Goal: Information Seeking & Learning: Learn about a topic

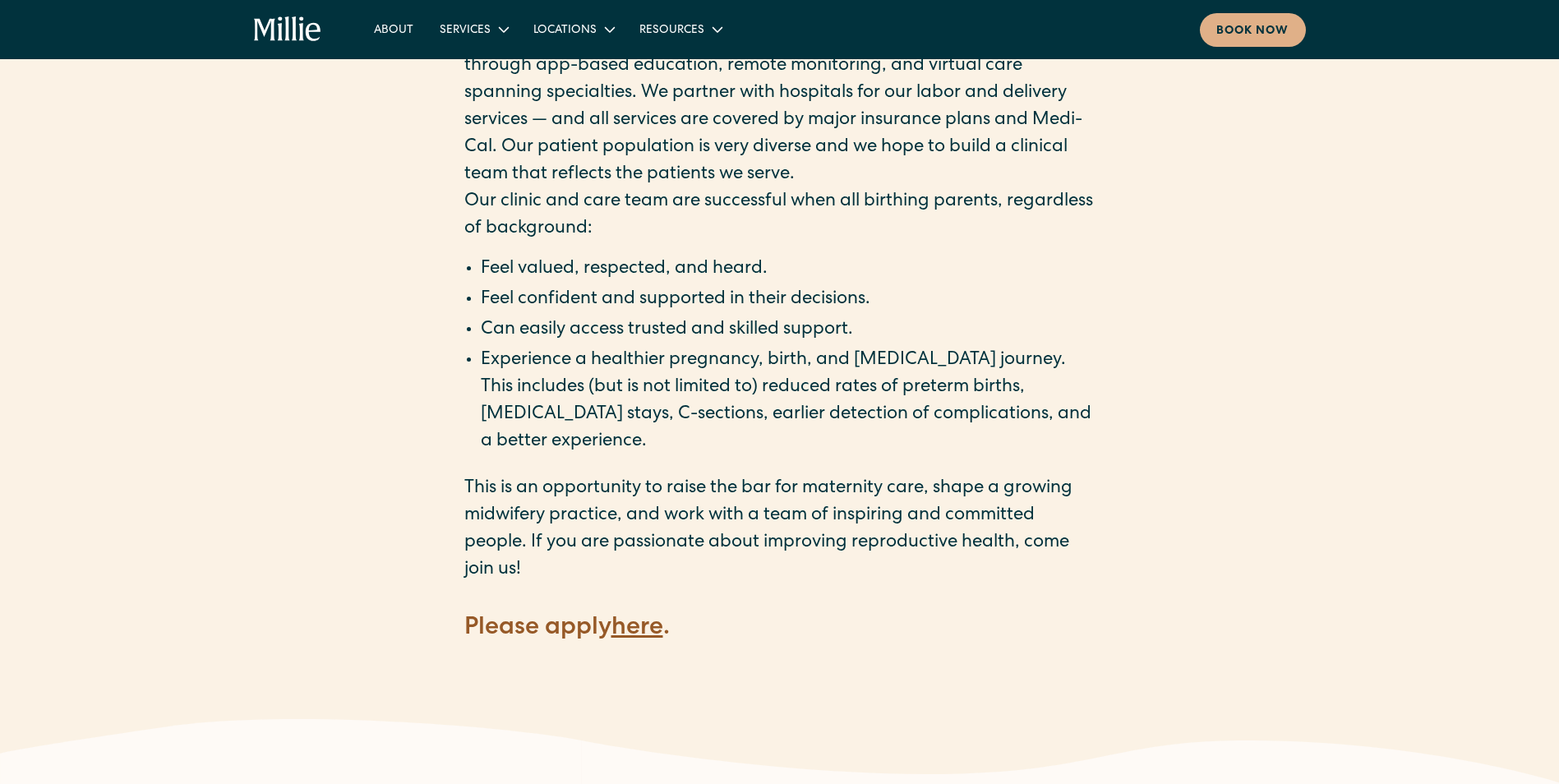
scroll to position [2054, 0]
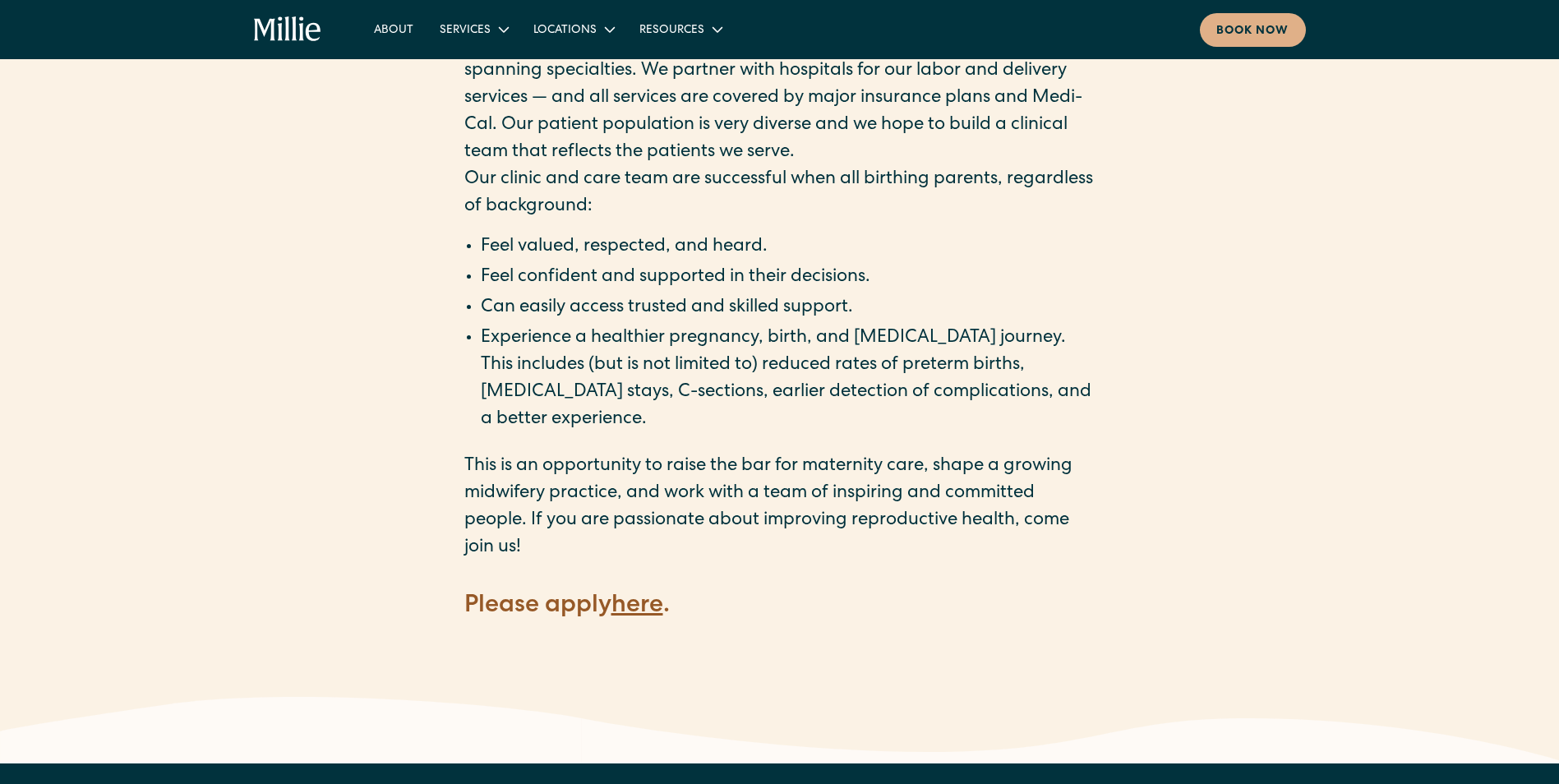
click at [659, 594] on strong "here" at bounding box center [637, 606] width 52 height 25
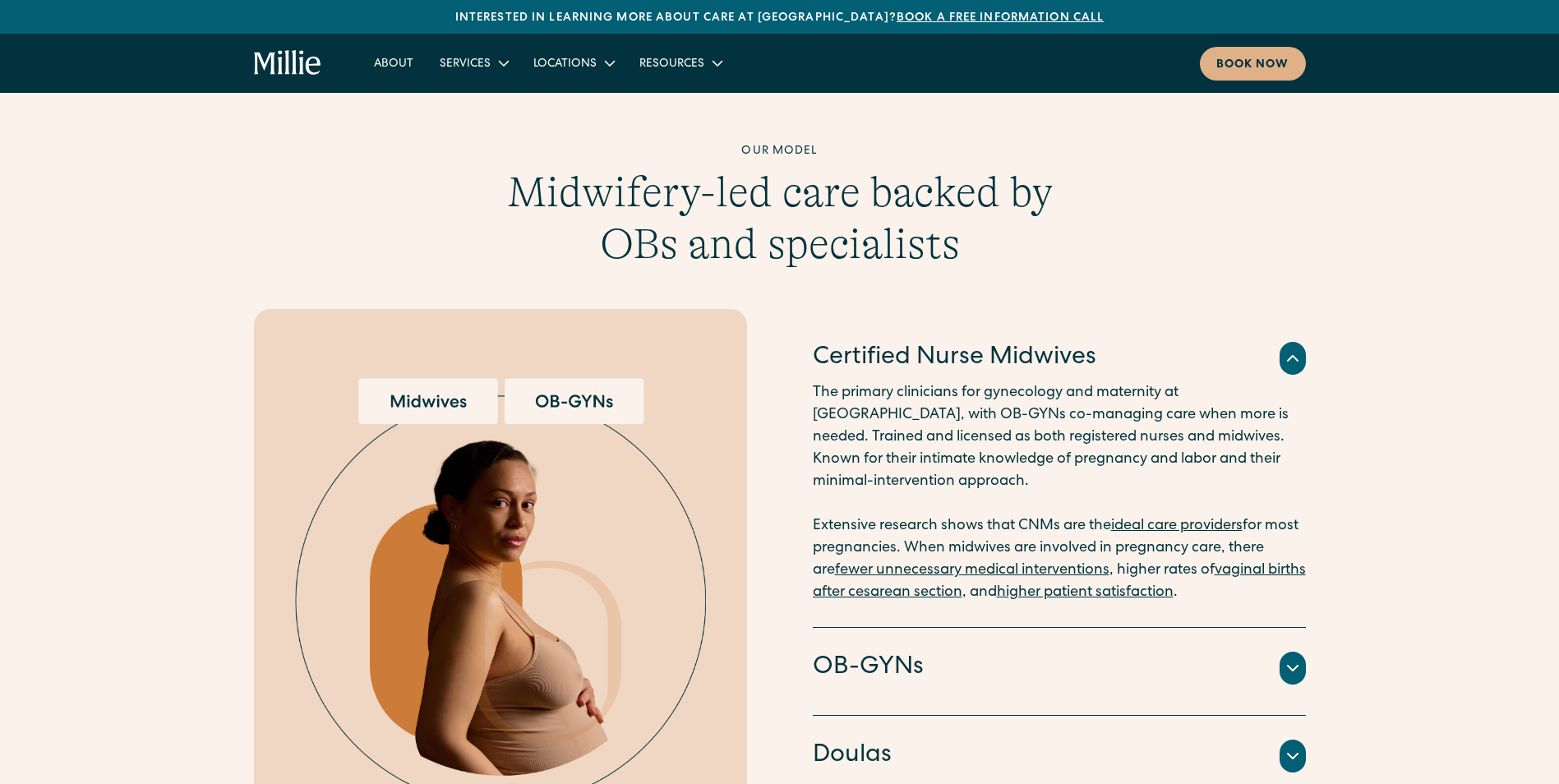
scroll to position [1562, 0]
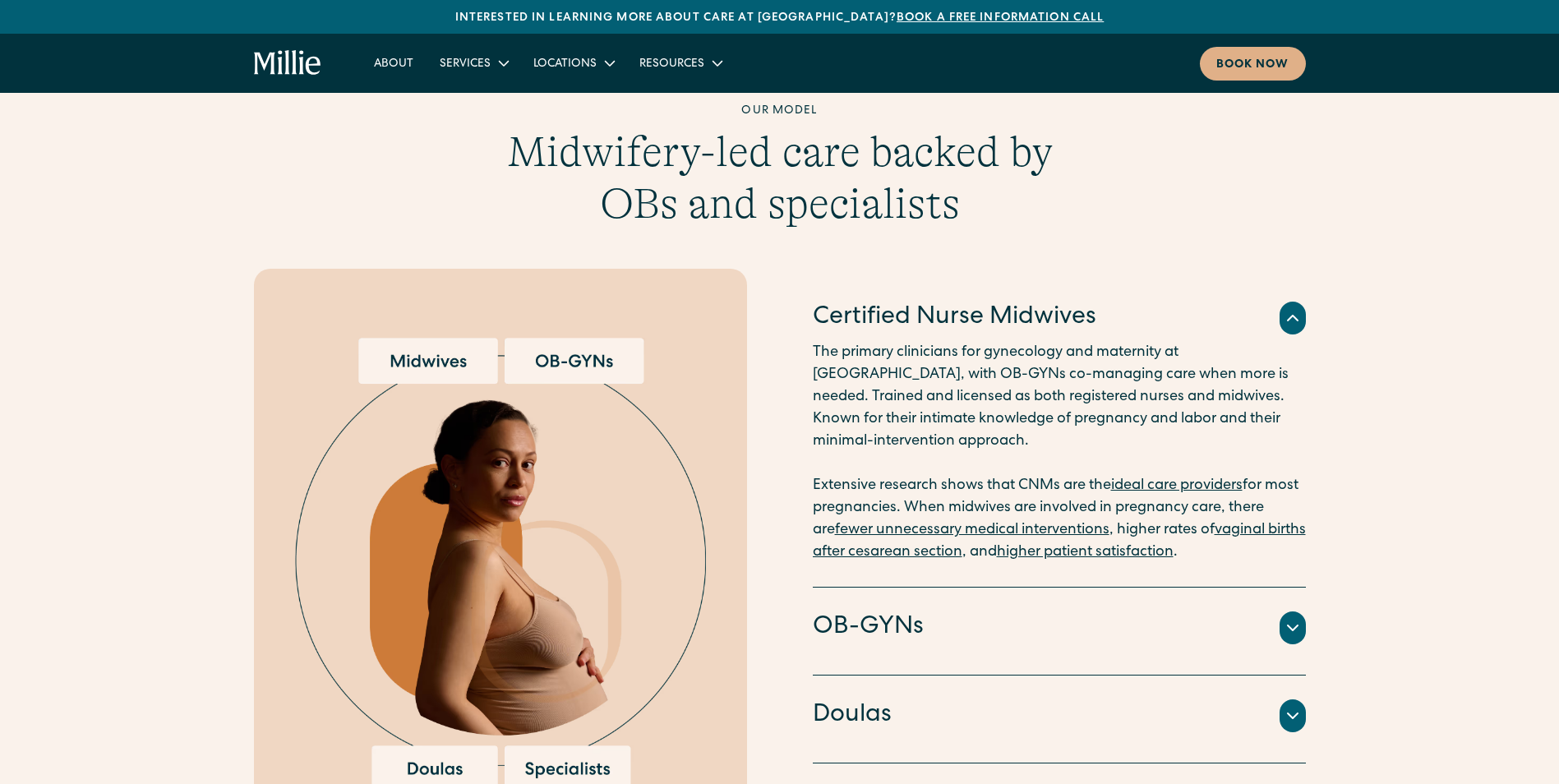
click at [1294, 618] on icon at bounding box center [1293, 628] width 20 height 20
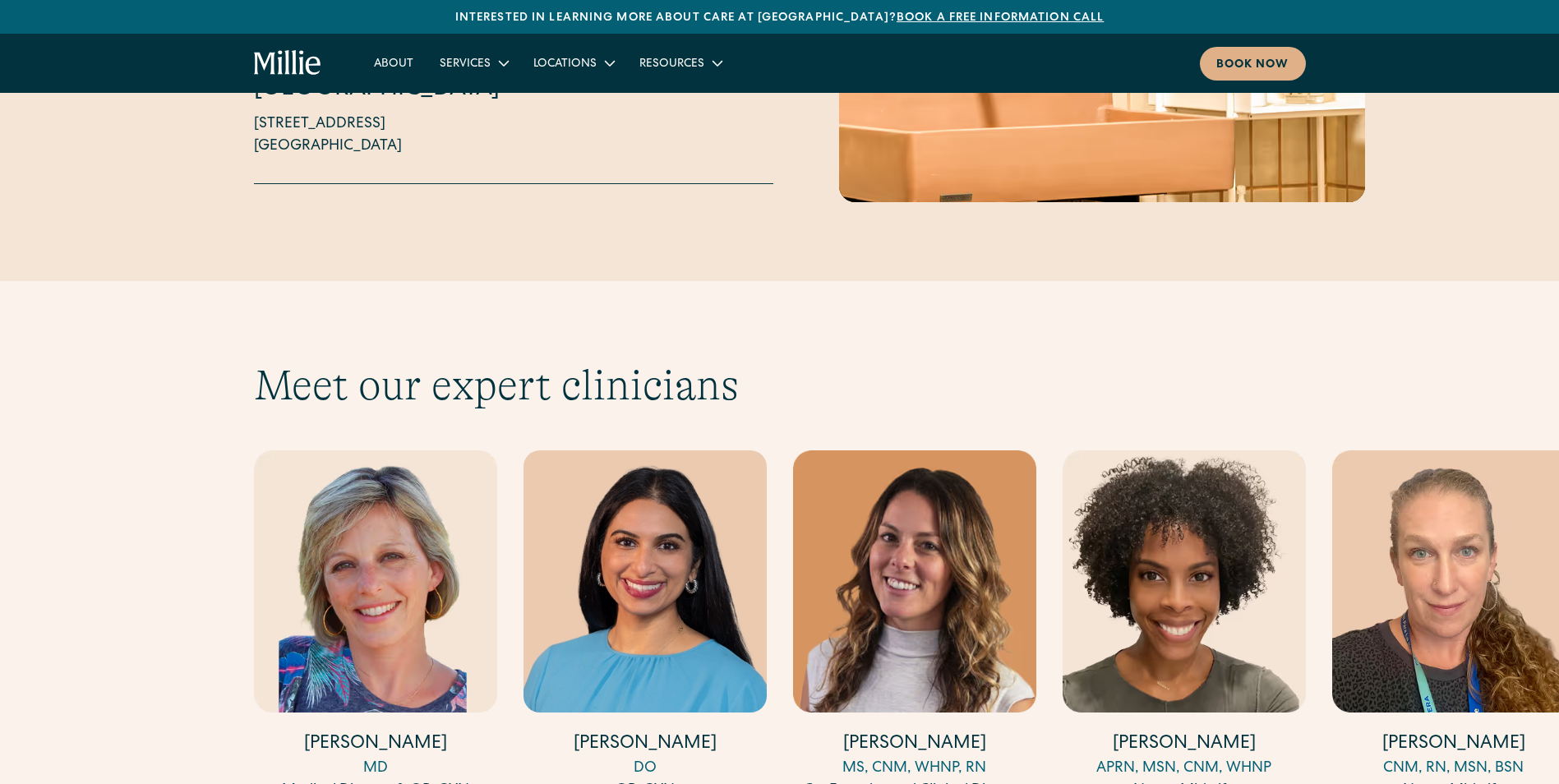
scroll to position [4356, 0]
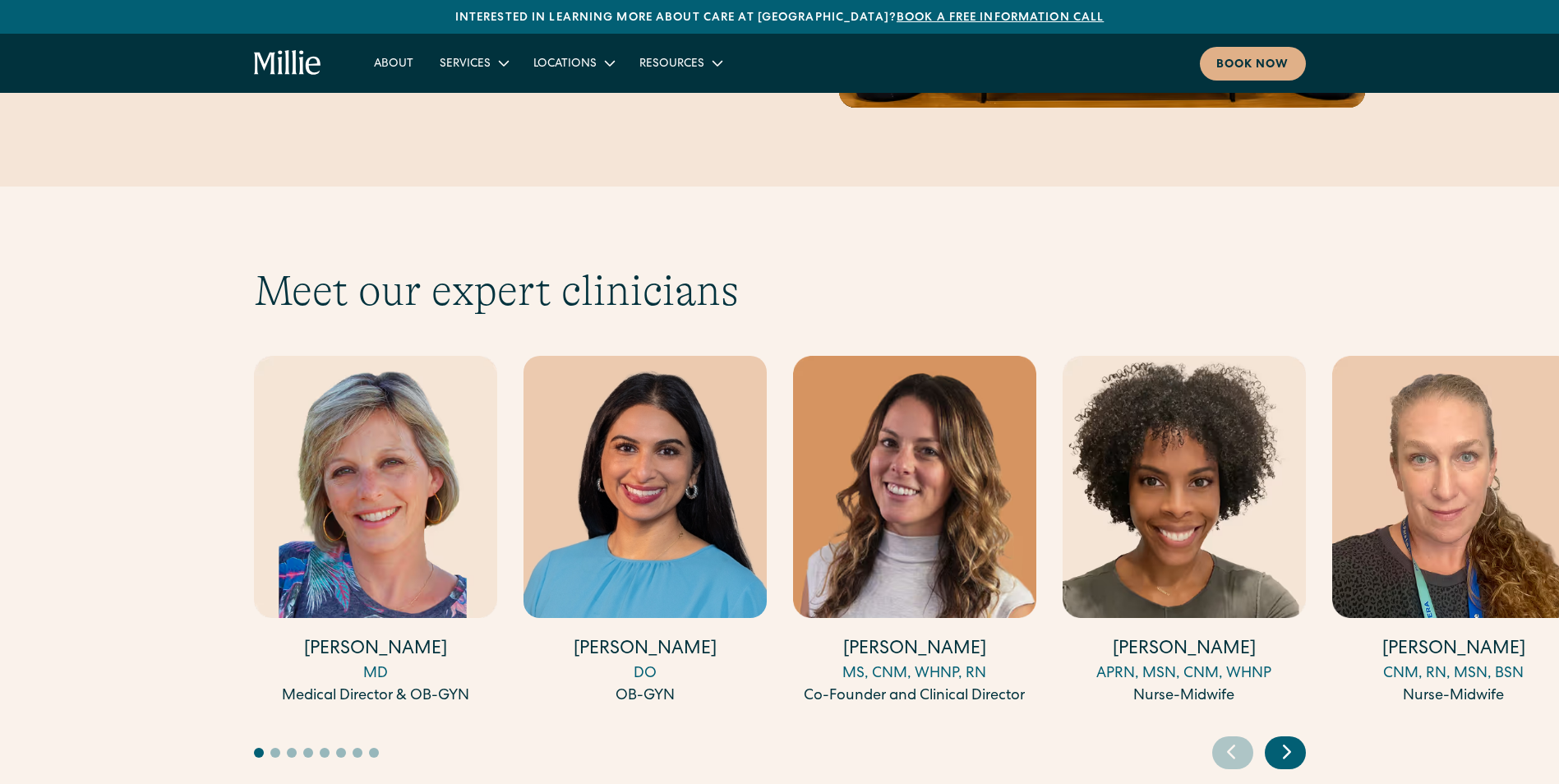
click at [1282, 739] on icon "Next slide" at bounding box center [1287, 752] width 25 height 26
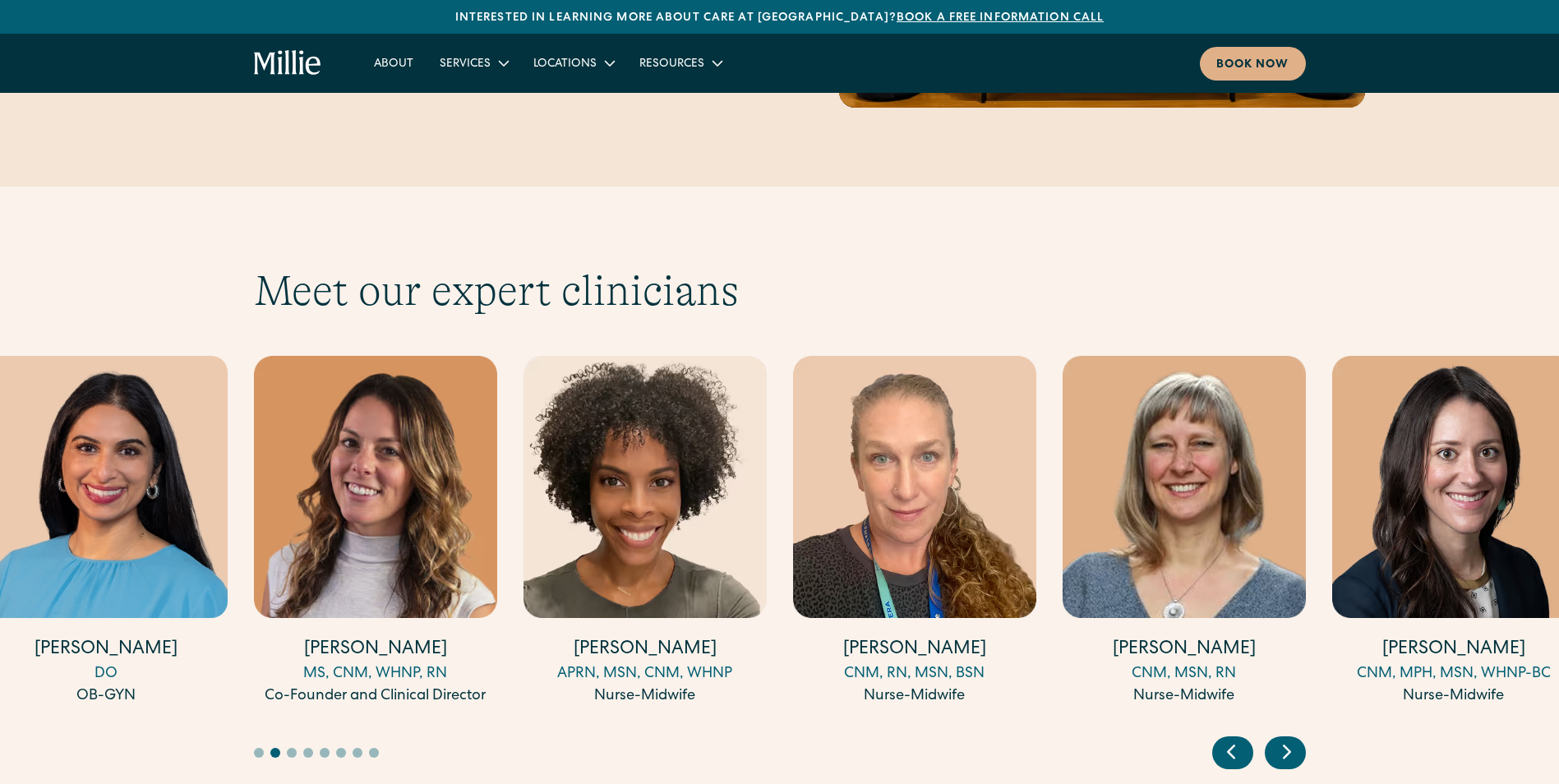
click at [1282, 739] on icon "Next slide" at bounding box center [1287, 752] width 25 height 26
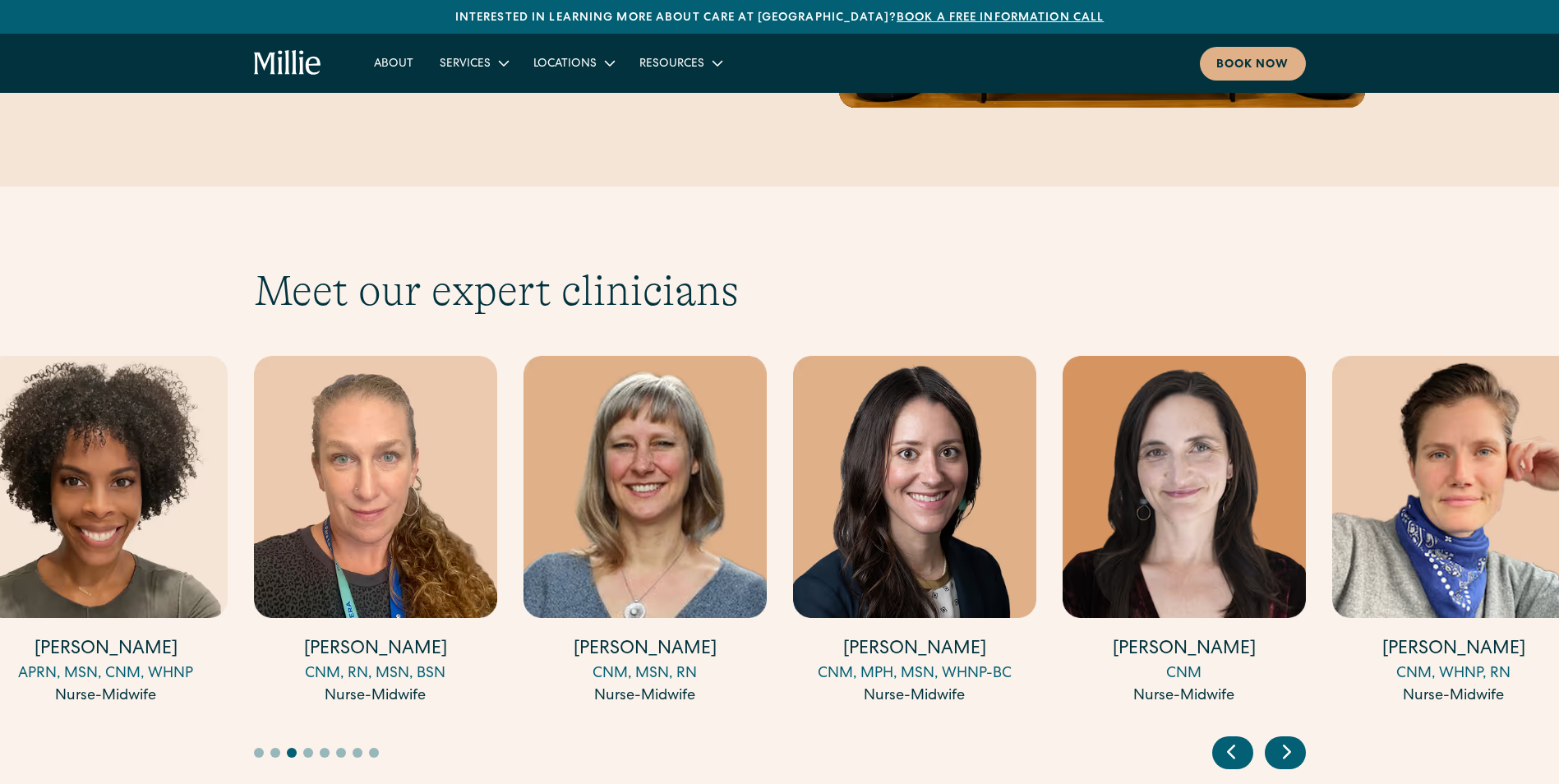
click at [1282, 739] on icon "Next slide" at bounding box center [1287, 752] width 25 height 26
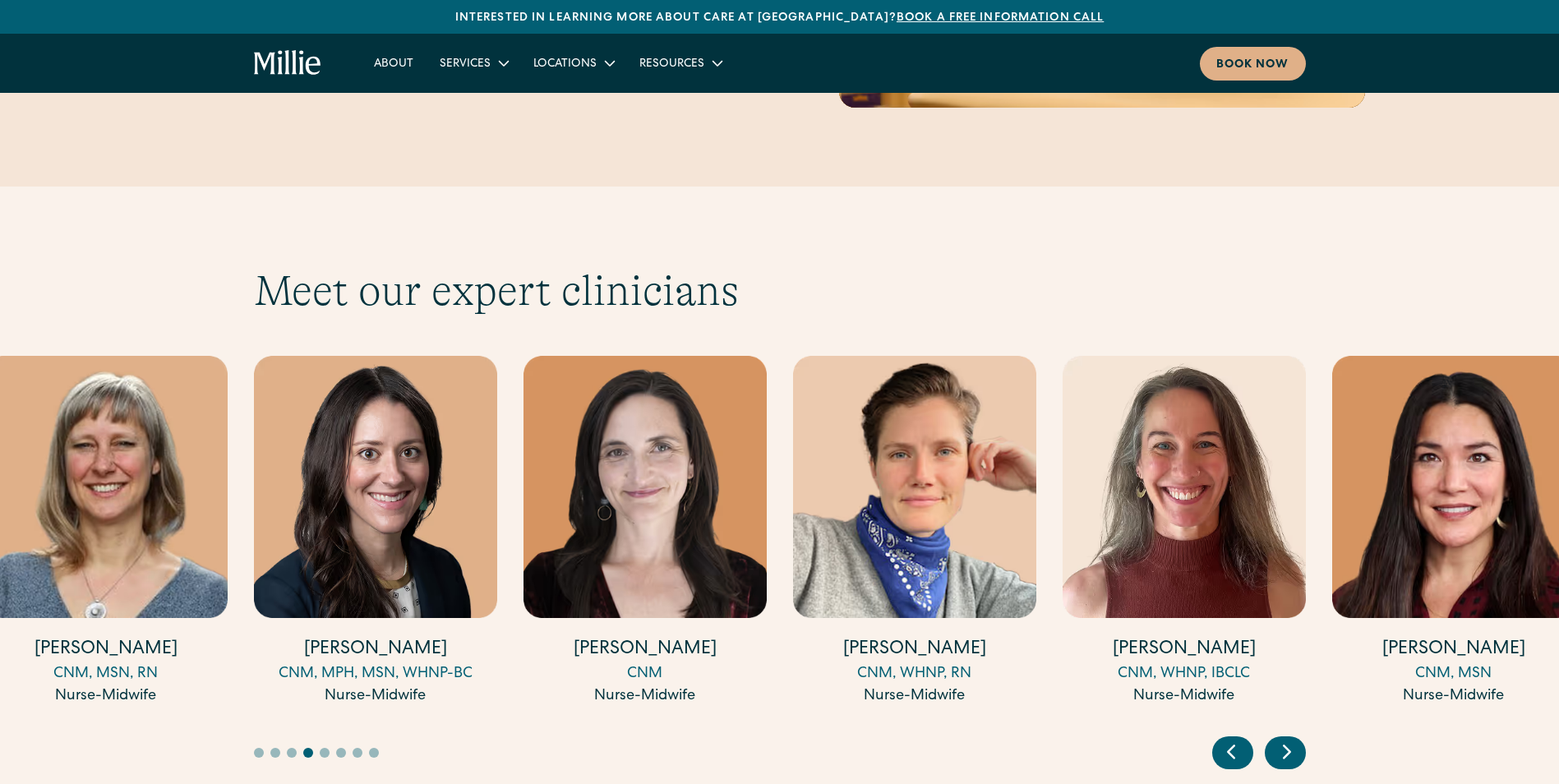
click at [1282, 739] on icon "Next slide" at bounding box center [1287, 752] width 25 height 26
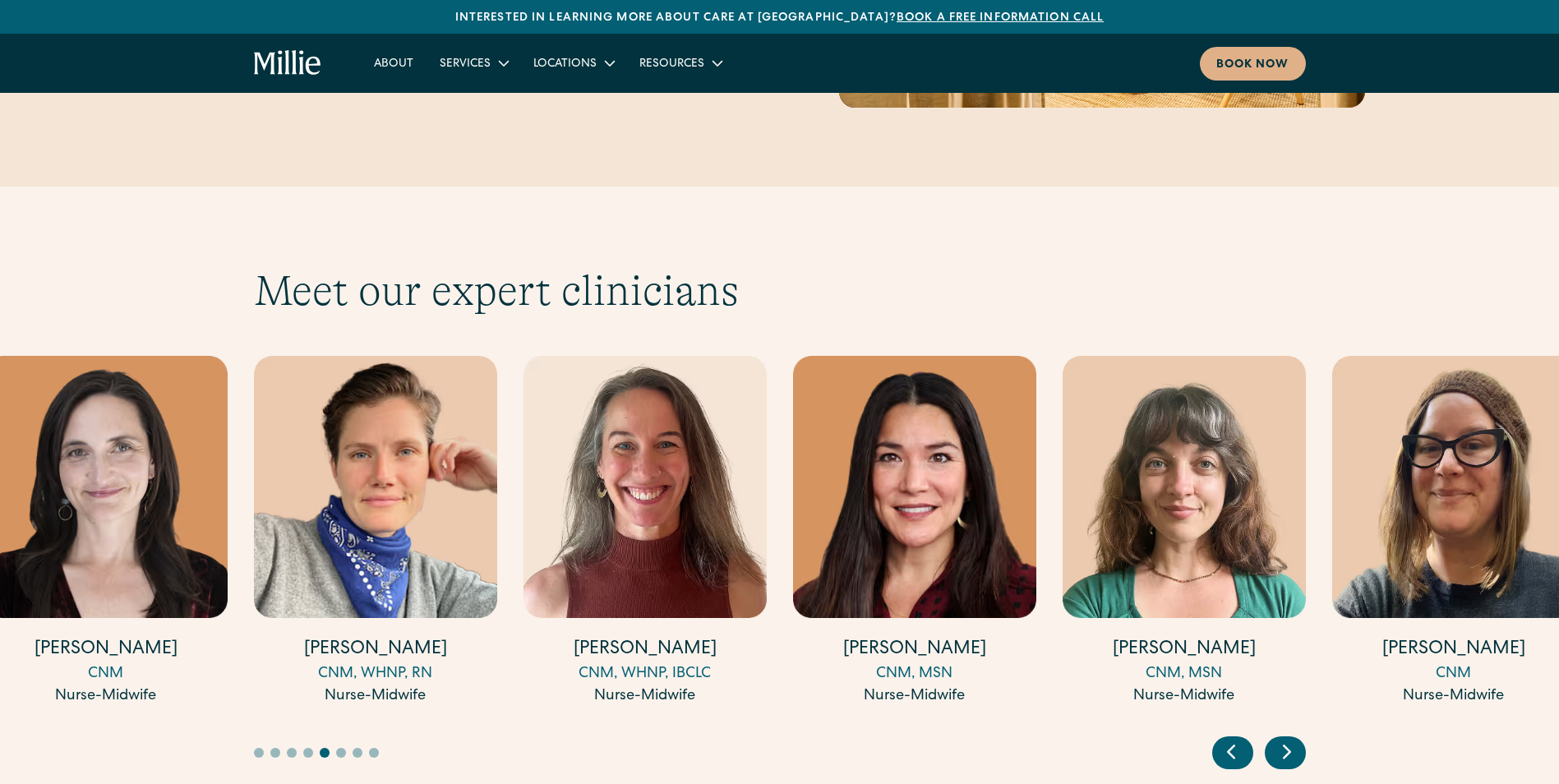
click at [1282, 739] on icon "Next slide" at bounding box center [1287, 752] width 25 height 26
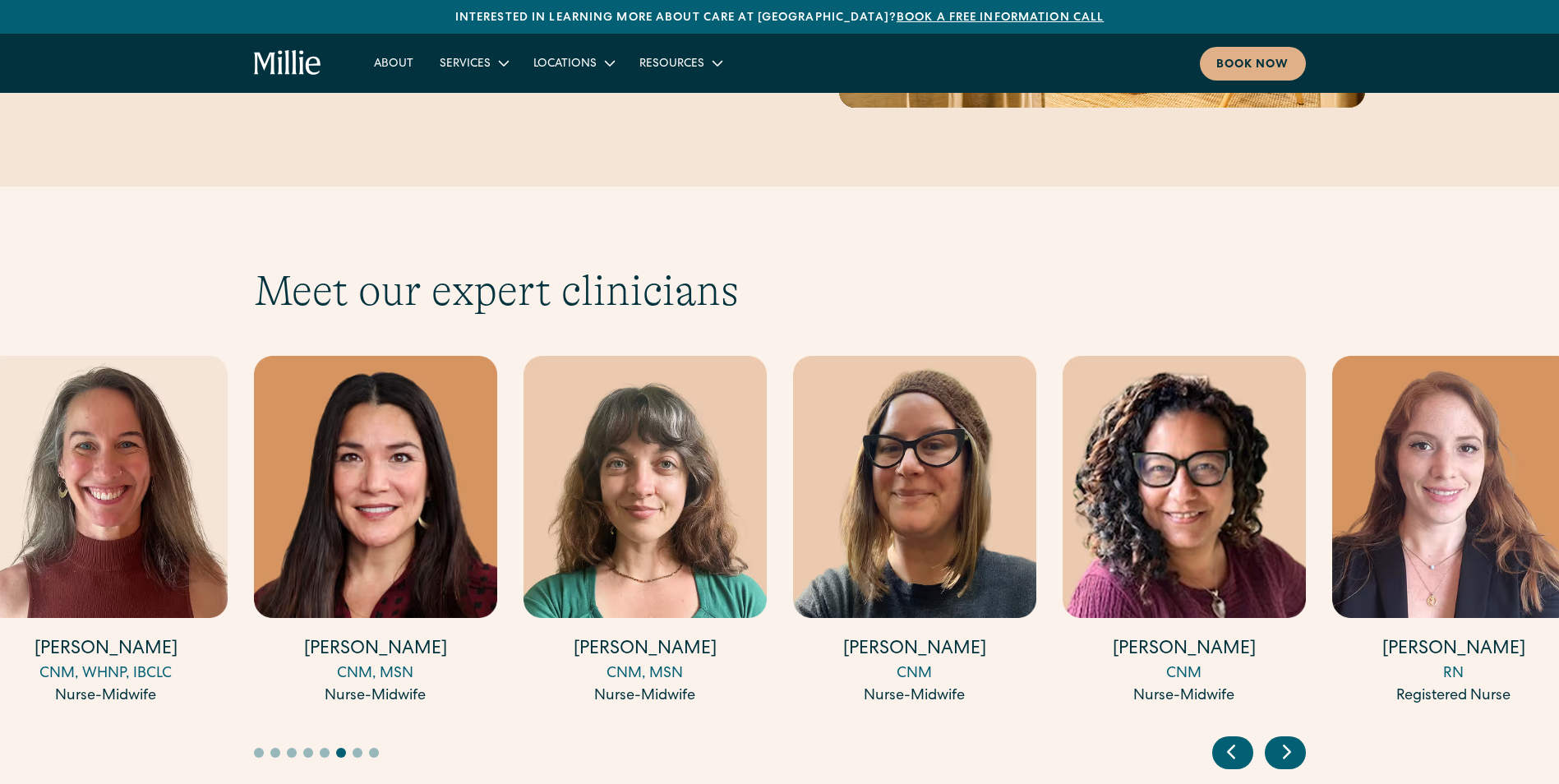
click at [1282, 739] on icon "Next slide" at bounding box center [1287, 752] width 25 height 26
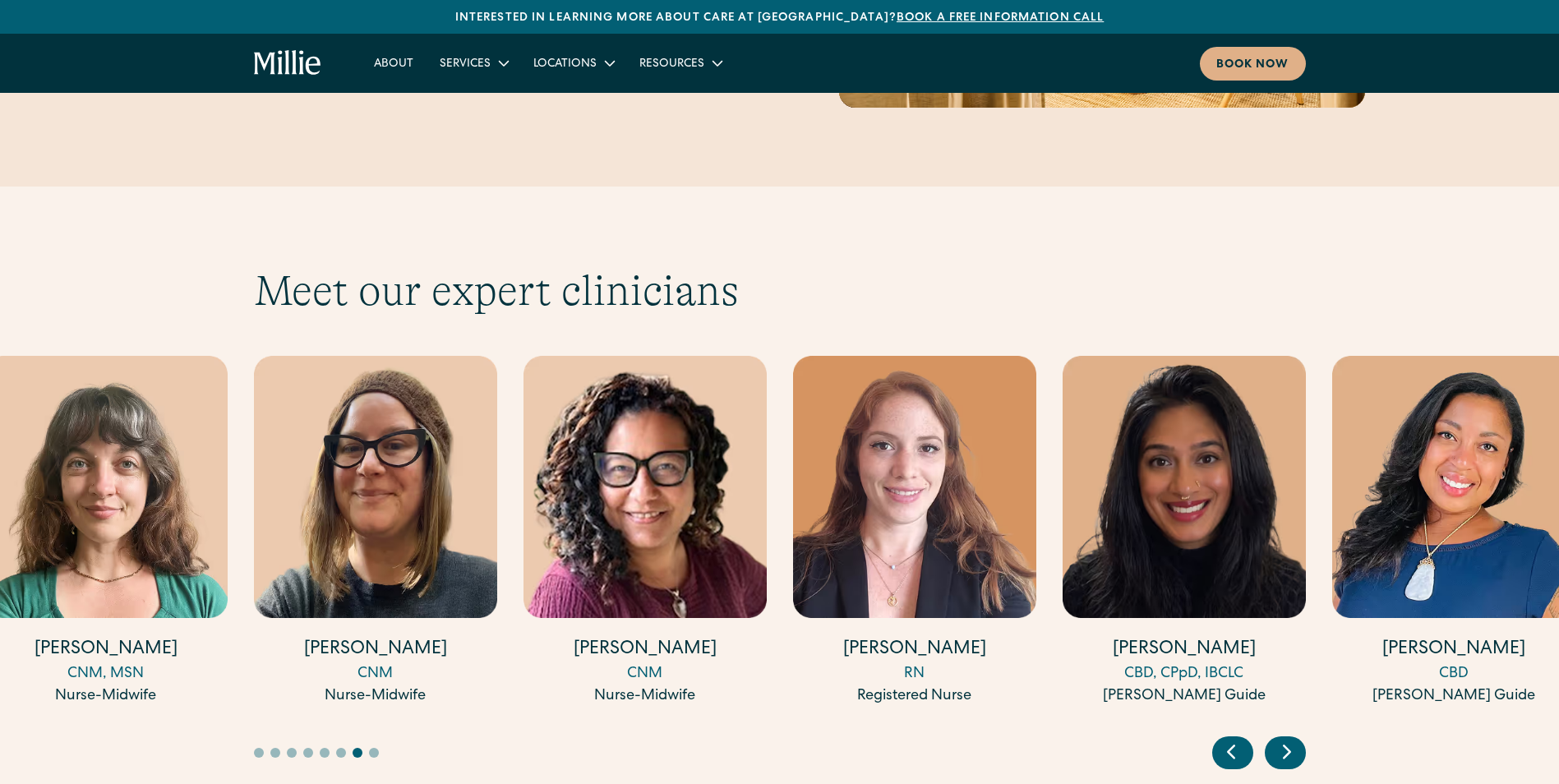
click at [1282, 739] on icon "Next slide" at bounding box center [1287, 752] width 25 height 26
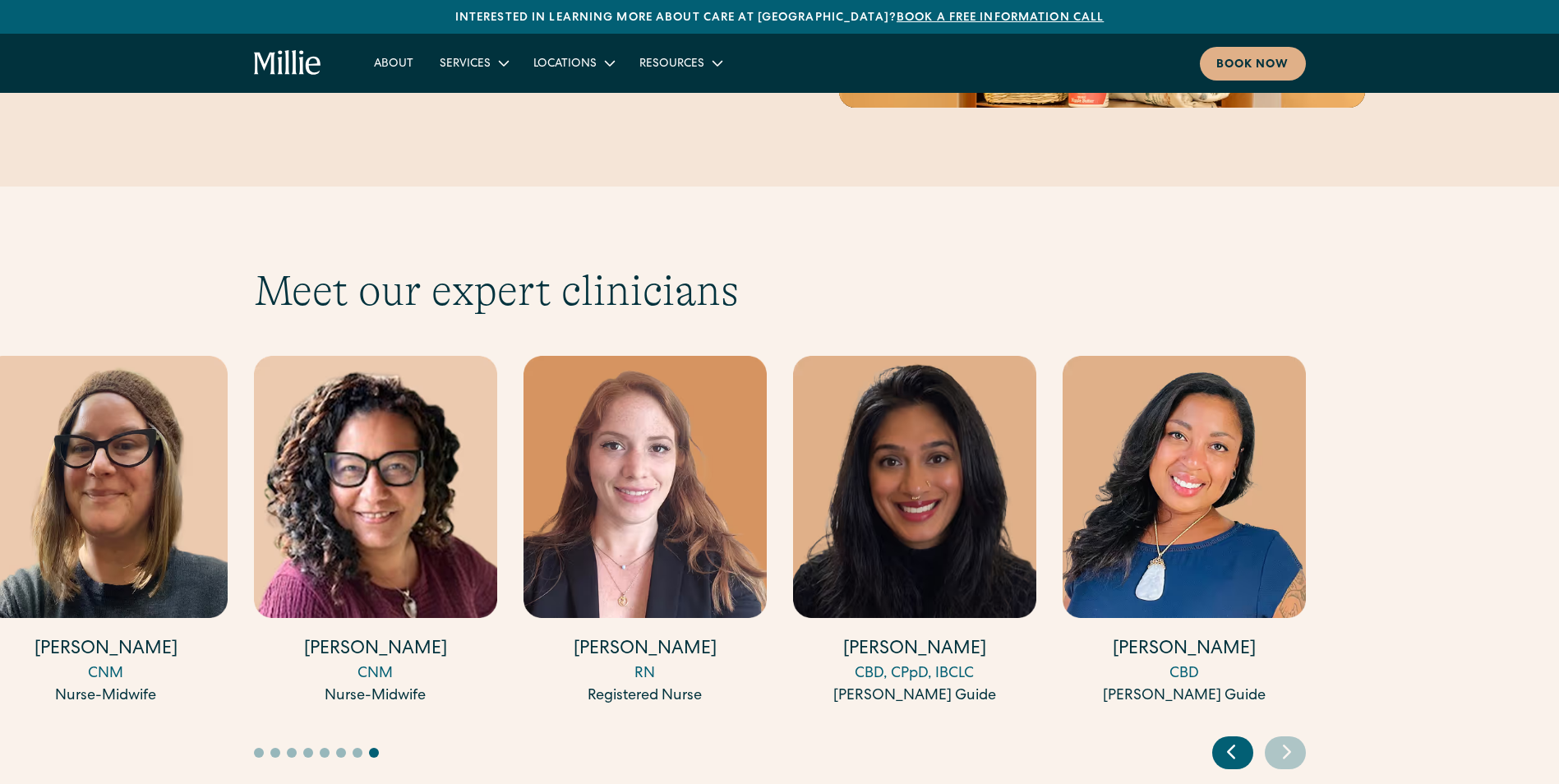
click at [1179, 663] on div "CBD" at bounding box center [1184, 674] width 243 height 22
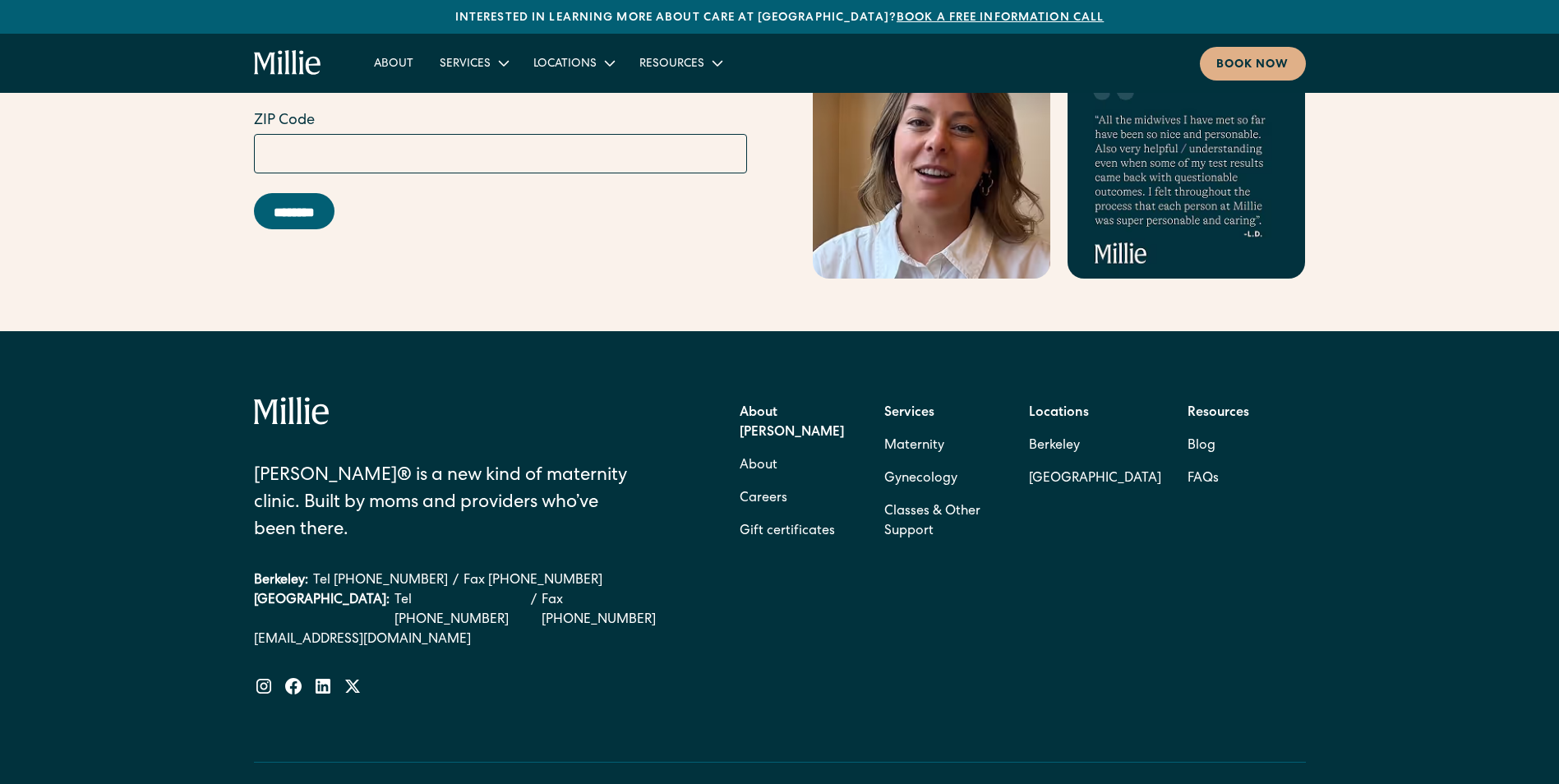
scroll to position [6575, 0]
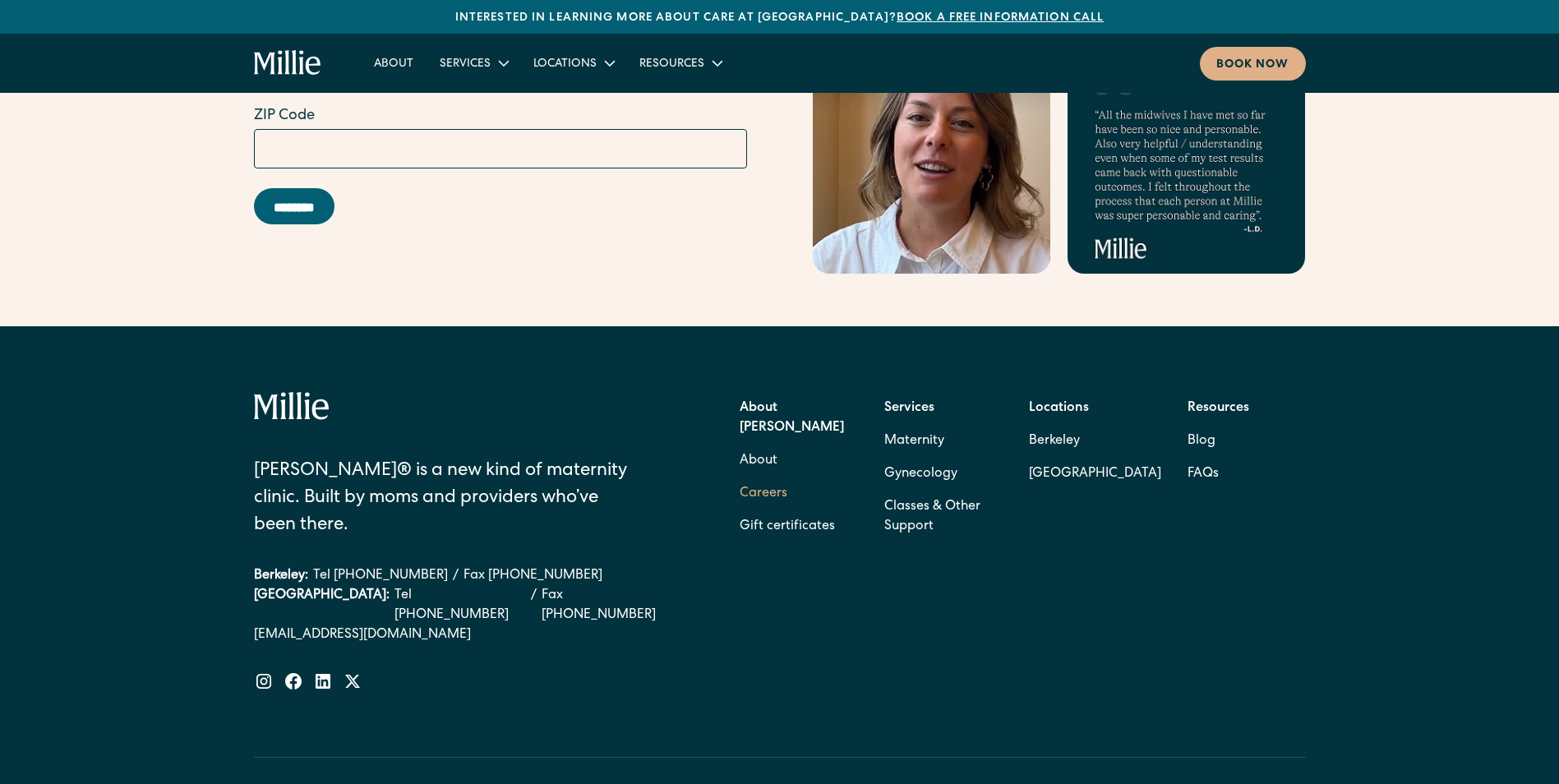
click at [769, 478] on link "Careers" at bounding box center [763, 494] width 48 height 33
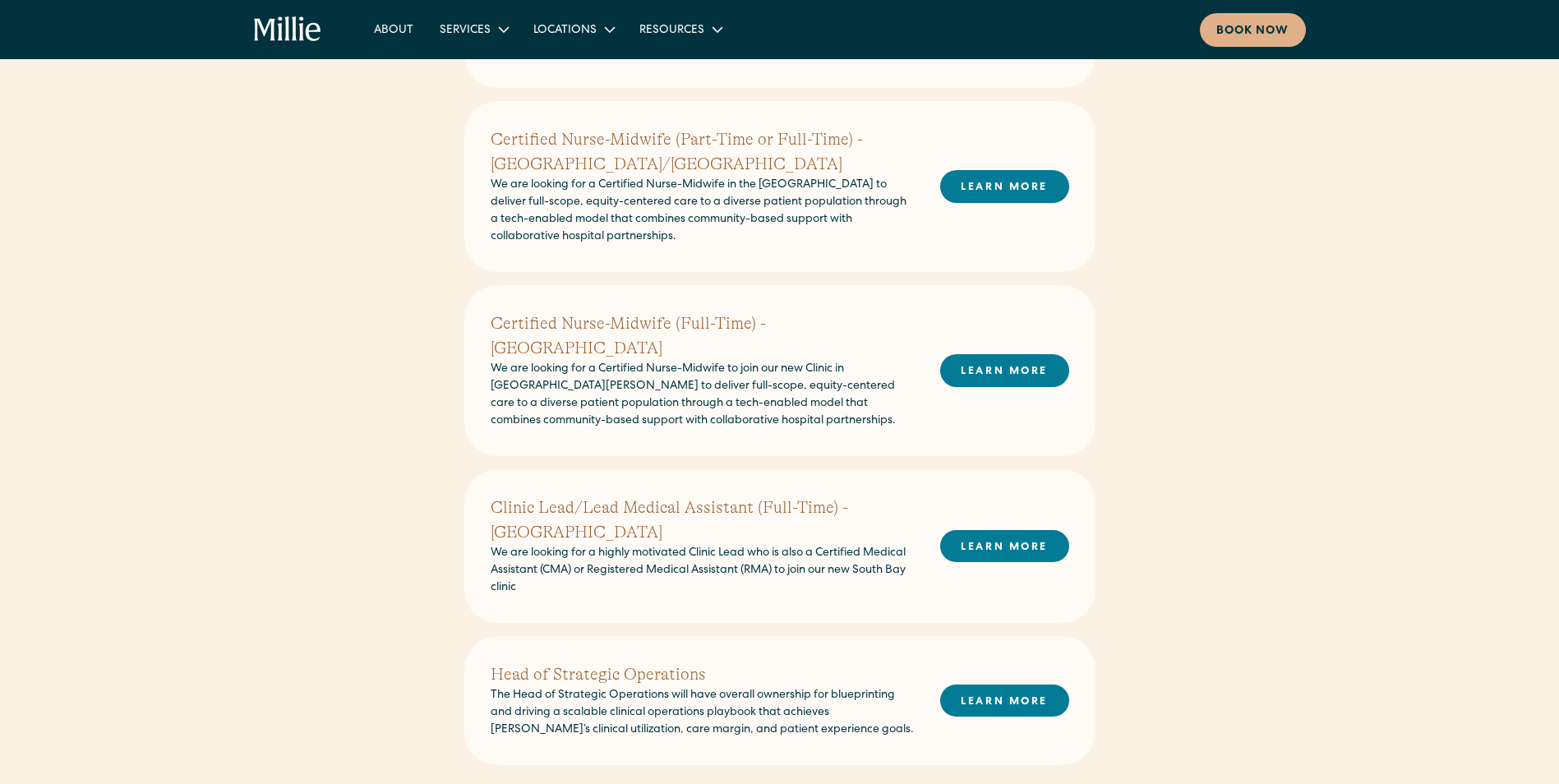
scroll to position [821, 0]
